Goal: Task Accomplishment & Management: Complete application form

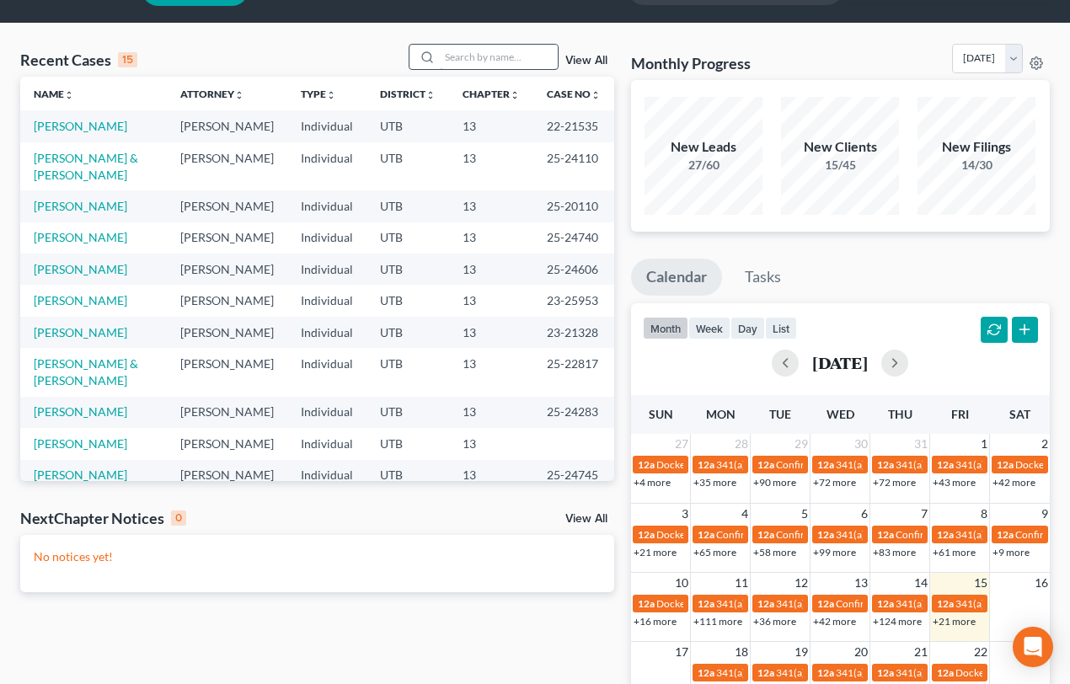
scroll to position [45, 0]
click at [469, 56] on input "search" at bounding box center [499, 57] width 118 height 24
type input "[PERSON_NAME]"
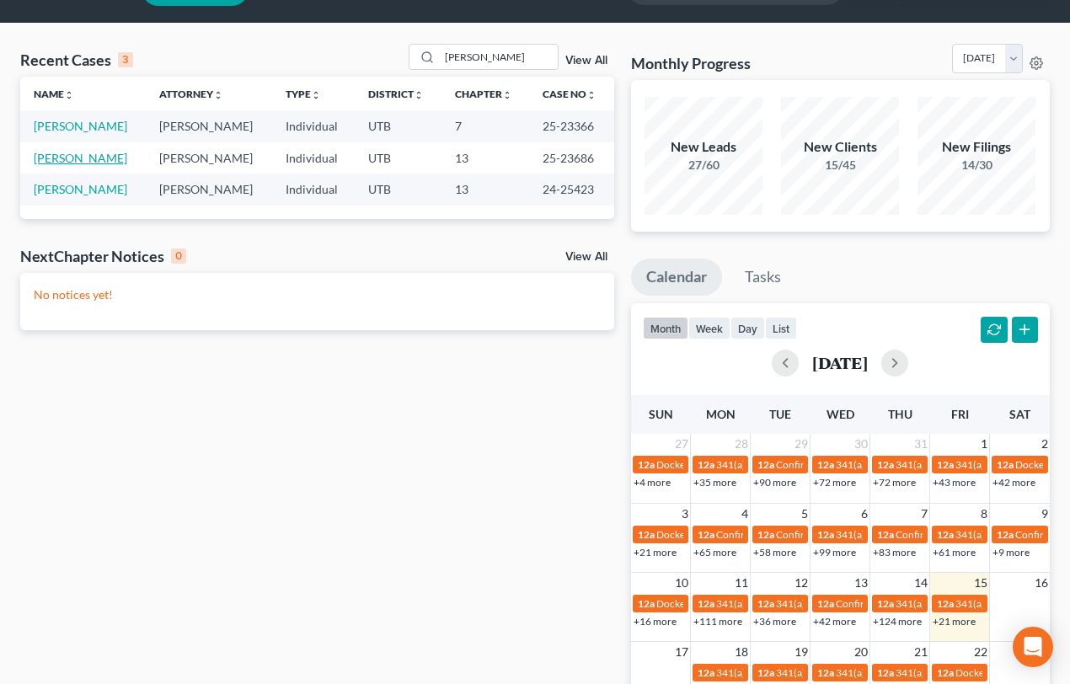
click at [74, 160] on link "[PERSON_NAME]" at bounding box center [80, 158] width 93 height 14
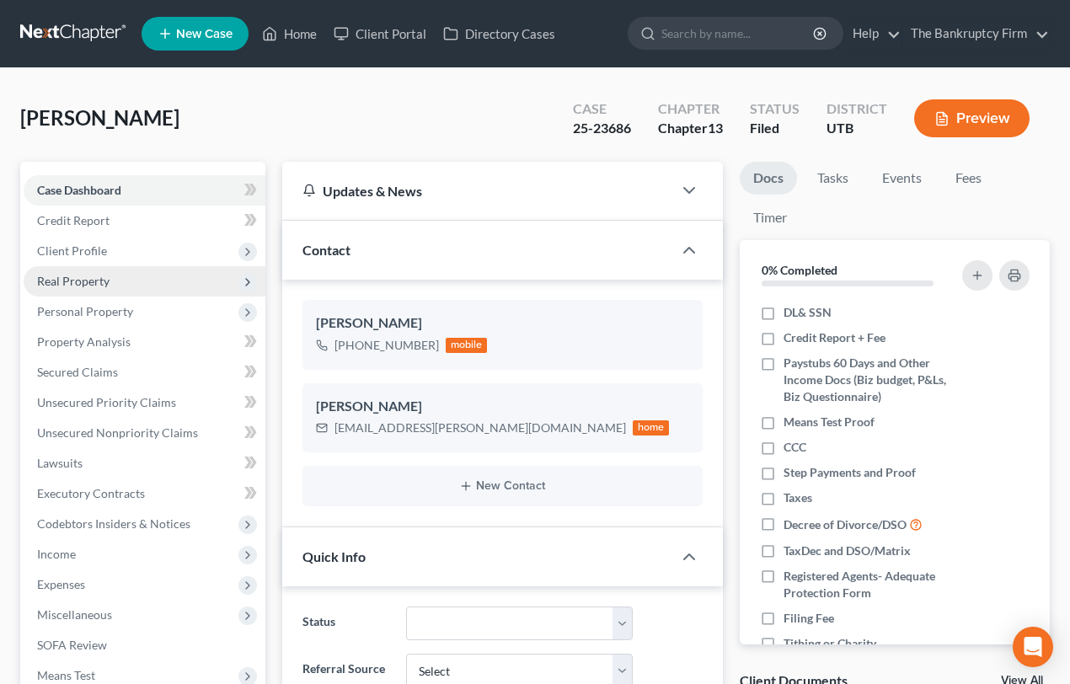
click at [80, 281] on span "Real Property" at bounding box center [73, 281] width 72 height 14
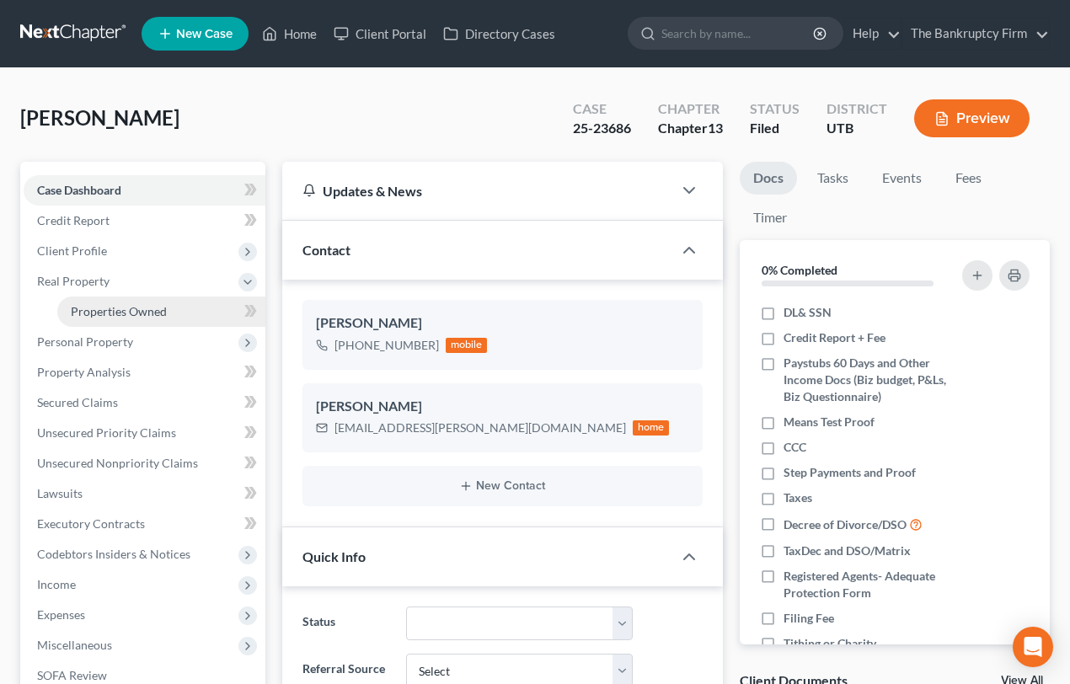
click at [136, 312] on span "Properties Owned" at bounding box center [119, 311] width 96 height 14
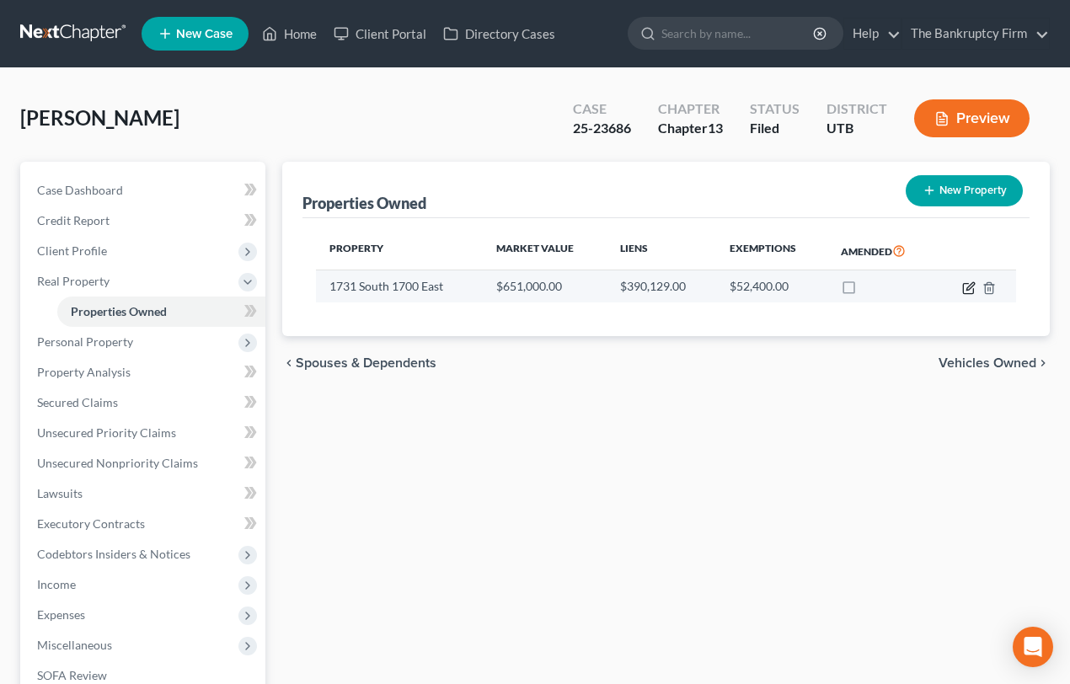
click at [969, 284] on icon "button" at bounding box center [970, 286] width 8 height 8
select select "46"
select select "3"
select select "1"
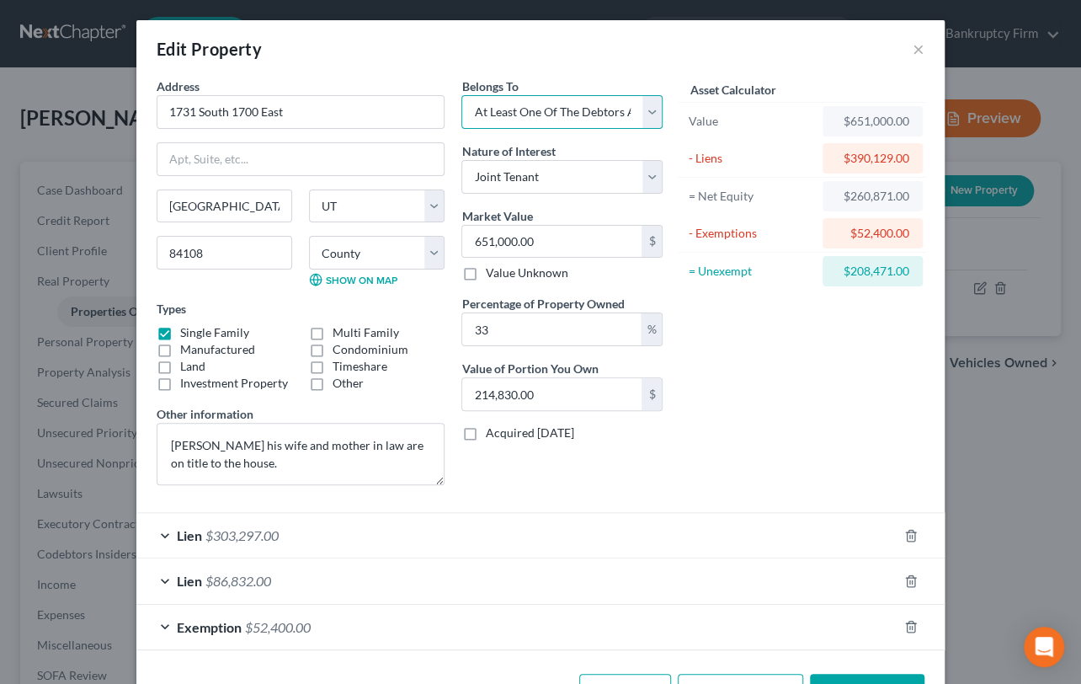
click at [646, 111] on select "Select Debtor 1 Only Debtor 2 Only Debtor 1 And Debtor 2 Only At Least One Of T…" at bounding box center [562, 112] width 201 height 34
click at [913, 47] on button "×" at bounding box center [919, 49] width 12 height 20
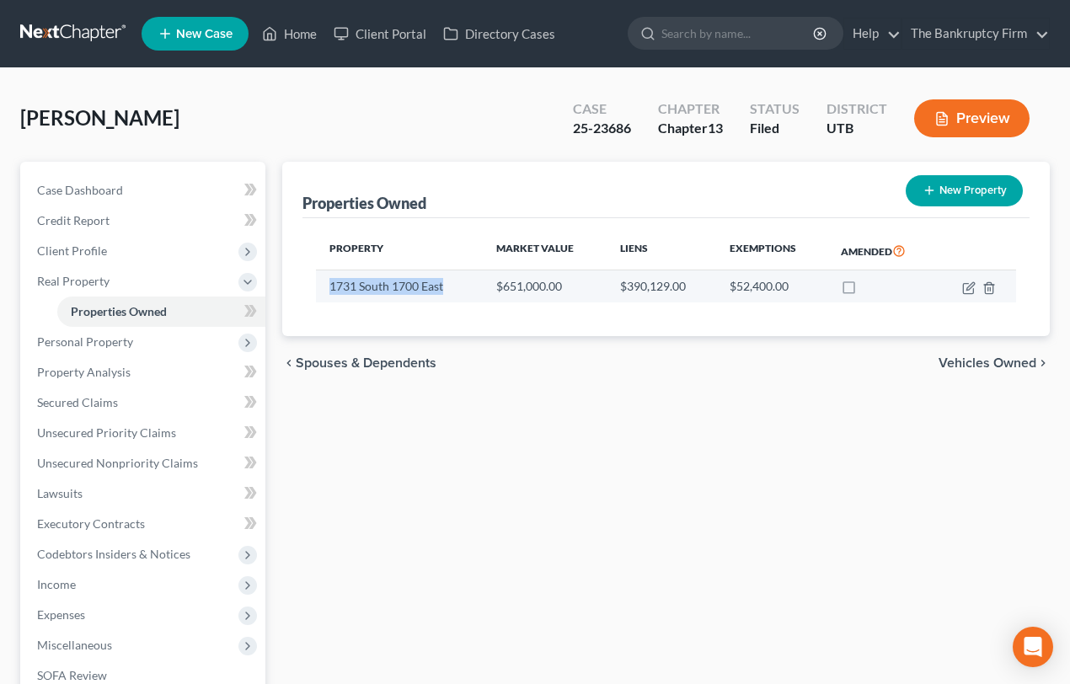
drag, startPoint x: 446, startPoint y: 284, endPoint x: 330, endPoint y: 292, distance: 116.5
click at [330, 292] on td "1731 South 1700 East" at bounding box center [399, 286] width 167 height 32
copy td "1731 South 1700 East"
click at [93, 400] on span "Secured Claims" at bounding box center [77, 402] width 81 height 14
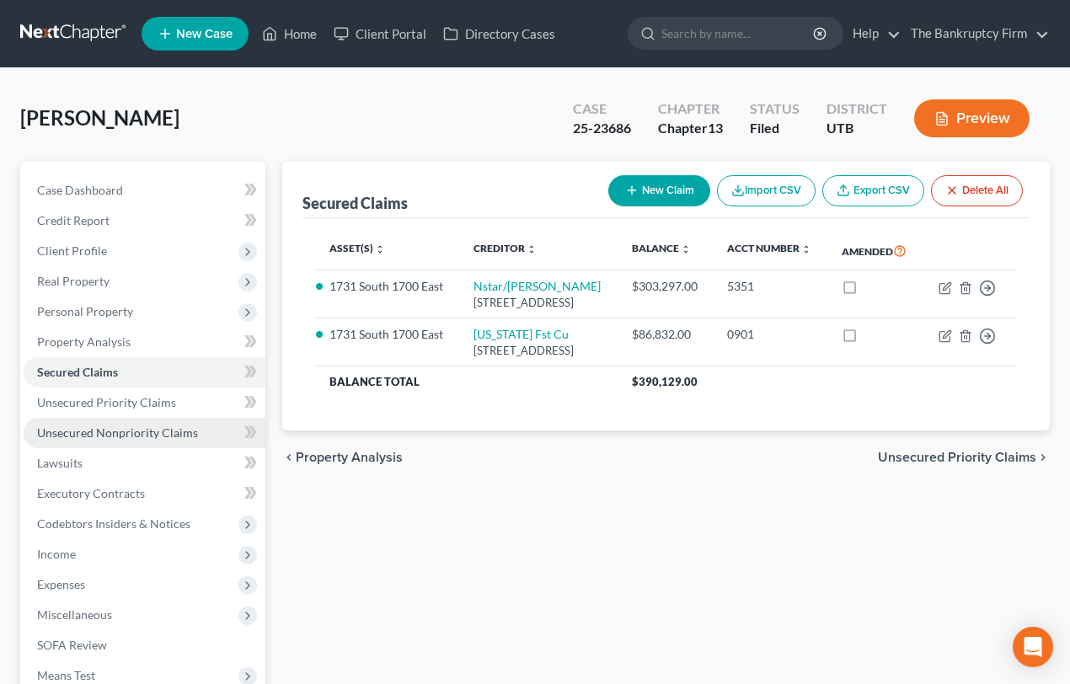
click at [102, 430] on span "Unsecured Nonpriority Claims" at bounding box center [117, 432] width 161 height 14
